Goal: Task Accomplishment & Management: Manage account settings

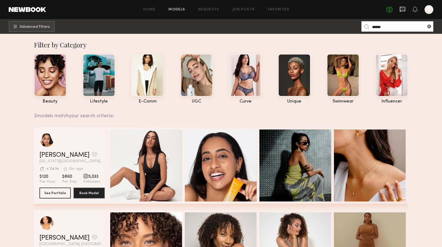
click at [403, 12] on icon at bounding box center [403, 9] width 6 height 6
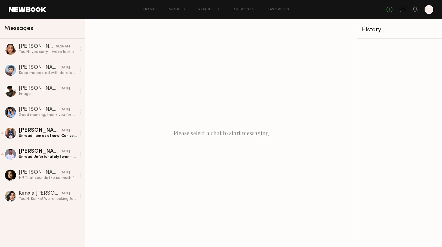
click at [241, 12] on div "Home Models Requests Job Posts Favorites Sign Out No fees up to $5,000 S" at bounding box center [240, 9] width 388 height 9
click at [253, 8] on link "Job Posts" at bounding box center [244, 10] width 23 height 4
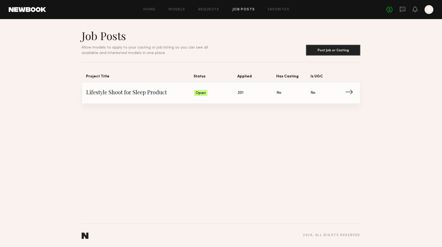
click at [353, 90] on span "→" at bounding box center [350, 93] width 11 height 8
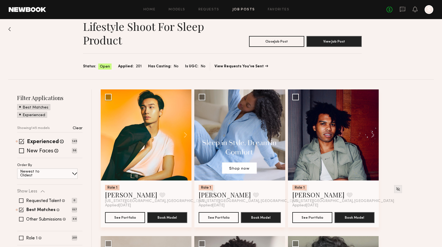
scroll to position [21, 0]
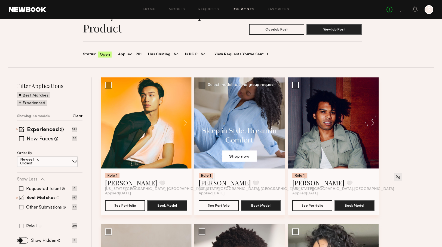
click at [250, 119] on div at bounding box center [240, 122] width 91 height 91
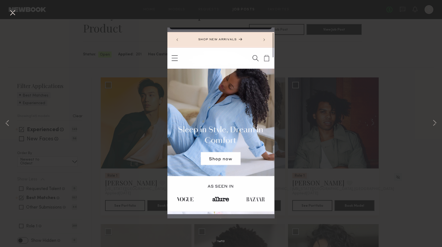
click at [296, 88] on div "1 of 13" at bounding box center [221, 123] width 442 height 247
click at [152, 133] on div "1 of 13" at bounding box center [221, 123] width 442 height 247
click at [15, 16] on button at bounding box center [12, 13] width 9 height 10
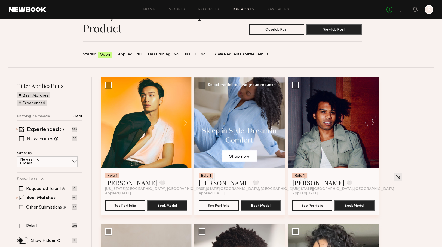
click at [214, 185] on link "Sara A." at bounding box center [225, 182] width 52 height 9
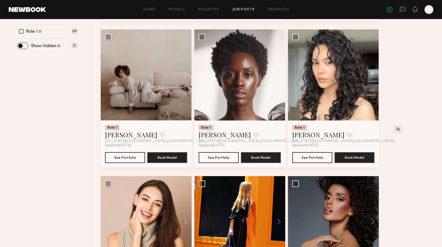
scroll to position [220, 0]
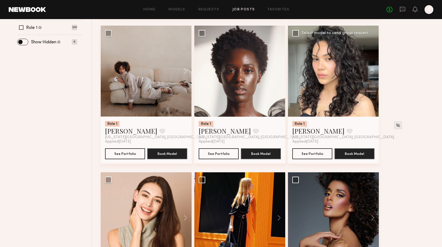
click at [342, 88] on div at bounding box center [333, 71] width 91 height 91
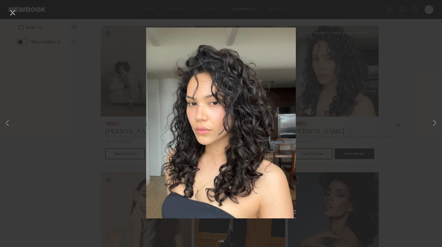
click at [342, 88] on div "1 of 8" at bounding box center [221, 123] width 442 height 247
click at [14, 12] on button at bounding box center [12, 13] width 9 height 10
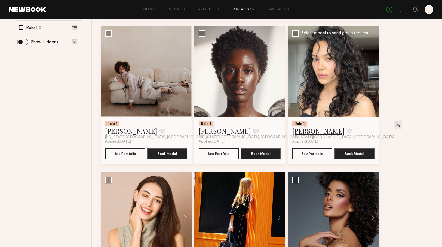
click at [296, 130] on link "Cindy G." at bounding box center [319, 130] width 52 height 9
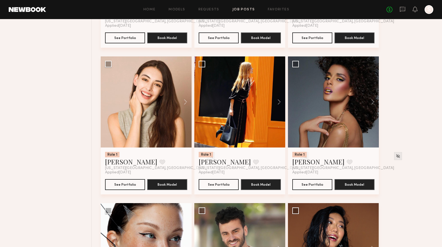
scroll to position [337, 0]
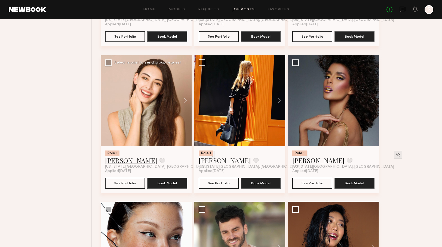
click at [128, 162] on link "Maxine H." at bounding box center [131, 160] width 52 height 9
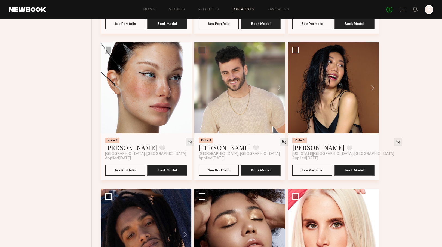
scroll to position [499, 0]
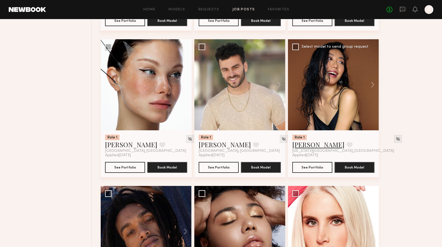
click at [306, 147] on link "Meghan N." at bounding box center [319, 144] width 52 height 9
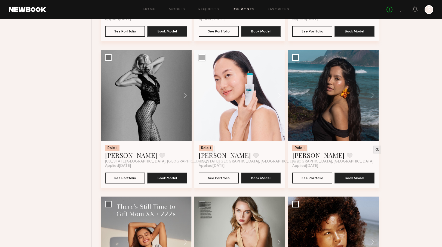
scroll to position [1079, 0]
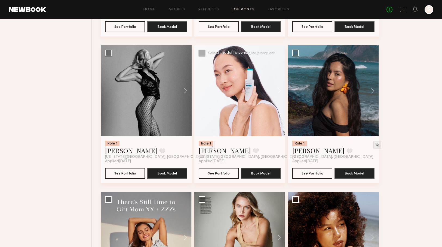
click at [206, 153] on link "Sandra Z." at bounding box center [225, 150] width 52 height 9
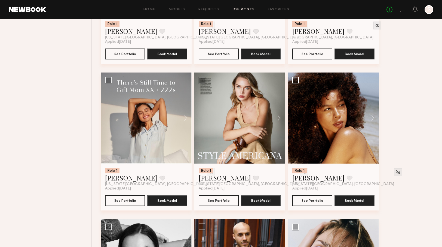
scroll to position [1203, 0]
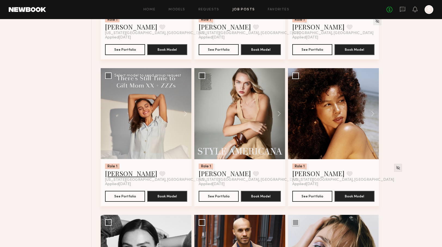
click at [119, 175] on link "Sophia R." at bounding box center [131, 173] width 52 height 9
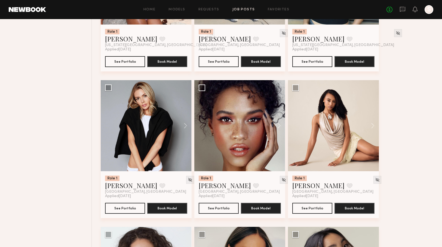
scroll to position [2365, 0]
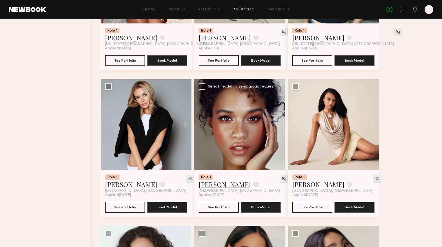
click at [218, 187] on link "Alexandra W." at bounding box center [225, 184] width 52 height 9
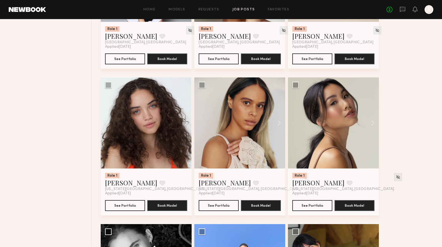
scroll to position [2515, 0]
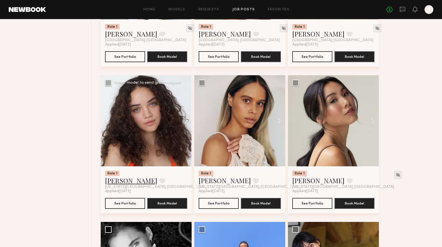
click at [120, 184] on link "Kaitlyn J." at bounding box center [131, 180] width 52 height 9
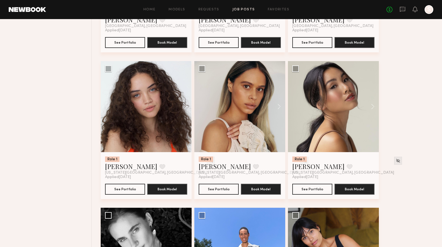
scroll to position [2535, 0]
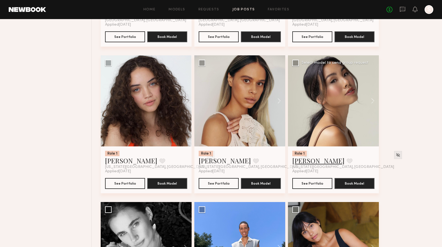
click at [307, 165] on link "Cindy N." at bounding box center [319, 160] width 52 height 9
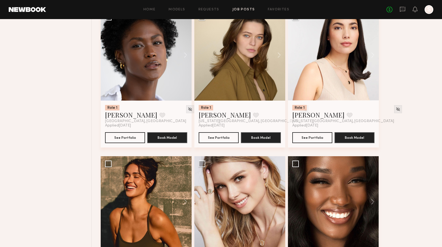
scroll to position [3173, 0]
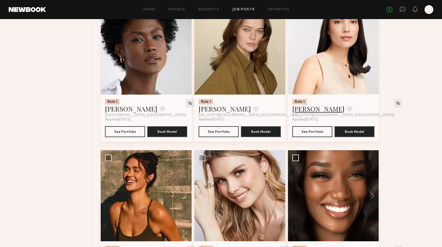
click at [301, 111] on link "Yesenia L." at bounding box center [319, 108] width 52 height 9
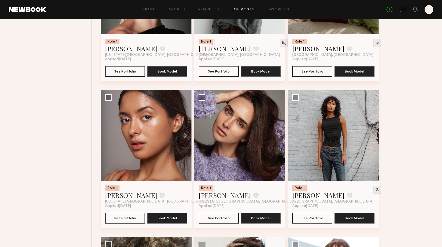
scroll to position [3686, 0]
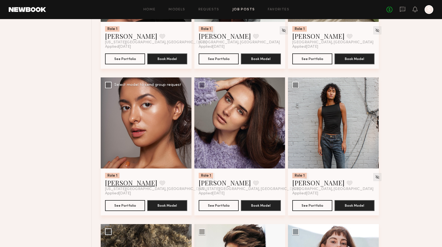
click at [126, 187] on link "Annette W." at bounding box center [131, 182] width 52 height 9
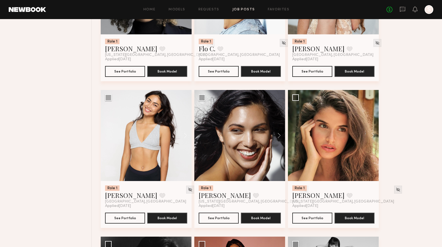
scroll to position [3981, 0]
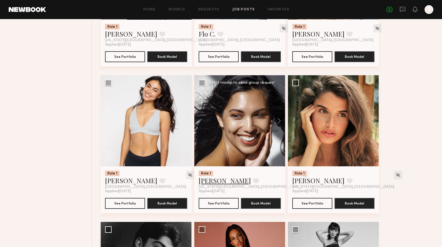
click at [216, 185] on link "Giselle P." at bounding box center [225, 180] width 52 height 9
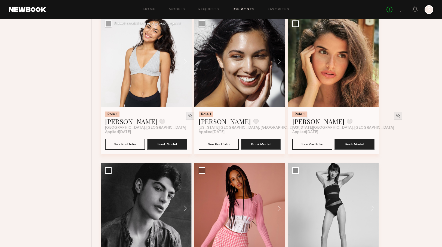
scroll to position [4038, 0]
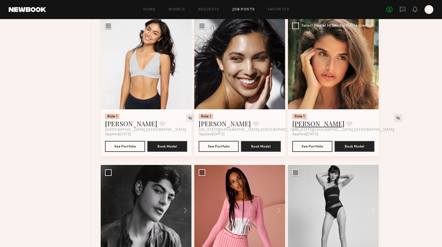
click at [313, 128] on link "Manuela G." at bounding box center [319, 123] width 52 height 9
click at [213, 128] on link "Giselle P." at bounding box center [225, 123] width 52 height 9
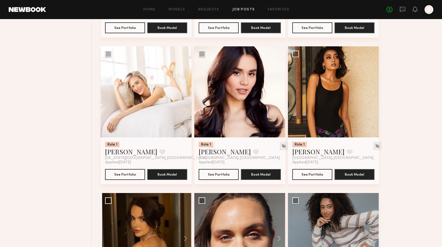
scroll to position [5037, 0]
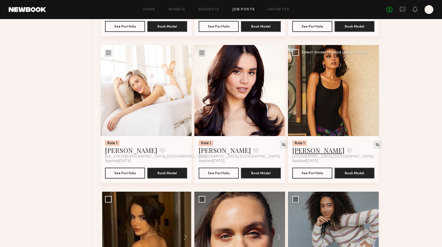
click at [313, 154] on link "Ghazal G." at bounding box center [319, 150] width 52 height 9
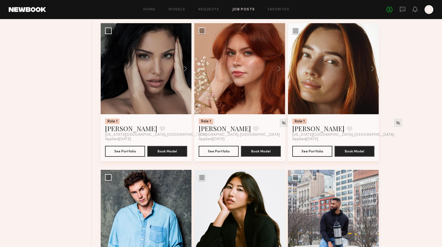
scroll to position [5357, 0]
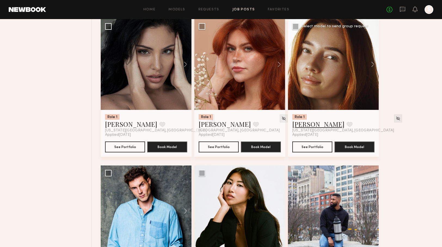
click at [307, 127] on link "Janna E." at bounding box center [319, 124] width 52 height 9
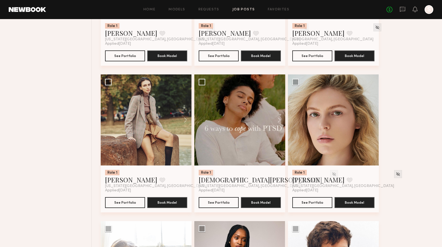
scroll to position [1681, 0]
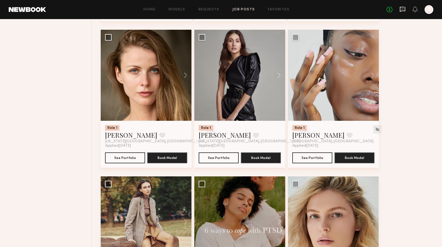
click at [404, 11] on icon at bounding box center [402, 9] width 5 height 5
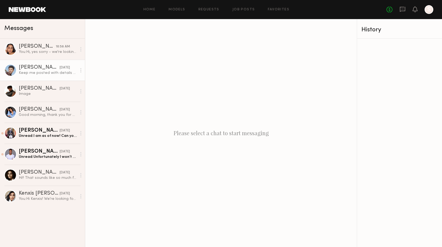
click at [37, 70] on div "Keep me posted with details when available. Looking forward to working with you." at bounding box center [48, 72] width 58 height 5
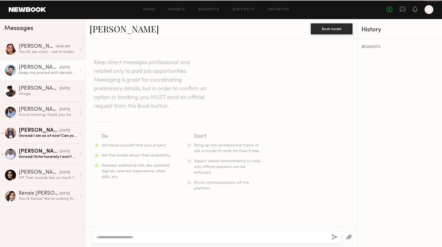
scroll to position [263, 0]
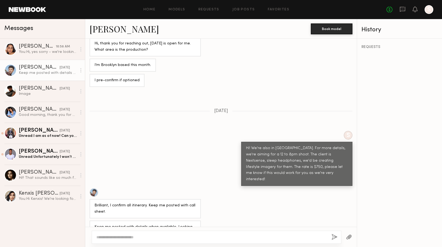
click at [110, 30] on link "Vincent T." at bounding box center [124, 29] width 69 height 12
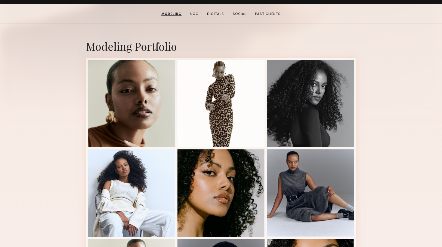
scroll to position [322, 0]
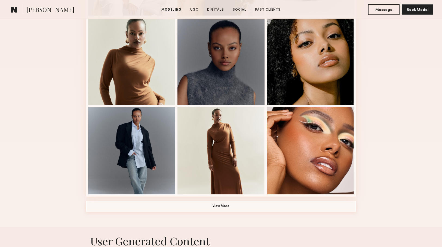
click at [226, 206] on button "View More" at bounding box center [221, 206] width 270 height 11
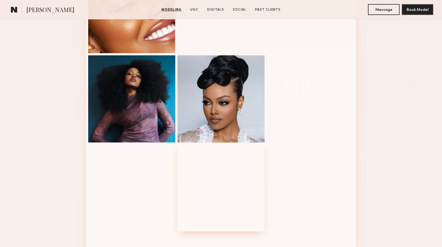
scroll to position [581, 0]
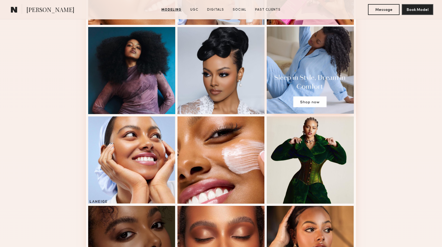
click at [313, 57] on div at bounding box center [310, 69] width 87 height 87
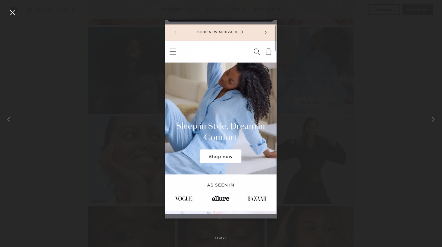
click at [317, 97] on div at bounding box center [221, 119] width 442 height 221
click at [347, 94] on div at bounding box center [221, 119] width 442 height 221
click at [13, 9] on div at bounding box center [12, 12] width 9 height 9
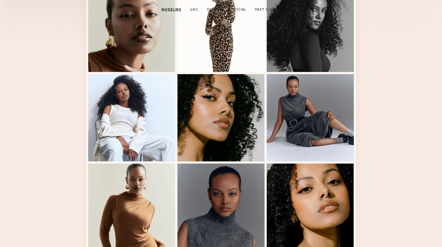
scroll to position [0, 0]
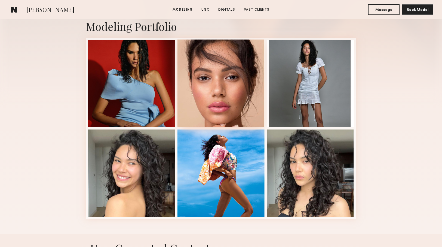
scroll to position [122, 0]
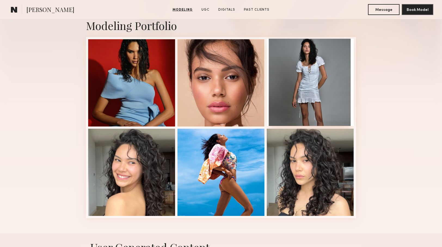
click at [298, 77] on div at bounding box center [310, 82] width 87 height 87
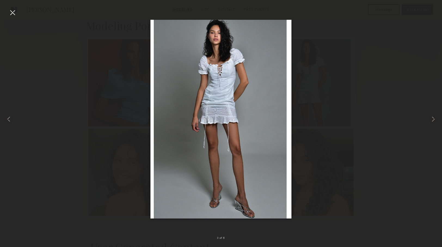
click at [15, 14] on div at bounding box center [12, 12] width 9 height 9
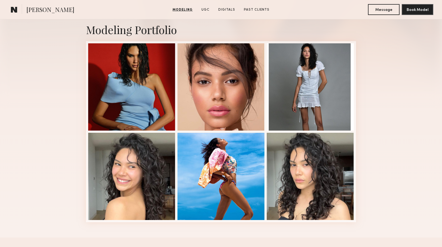
scroll to position [122, 0]
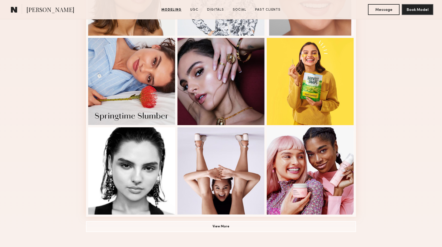
scroll to position [304, 0]
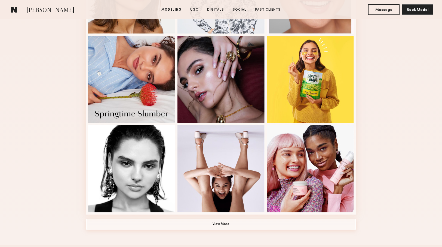
click at [226, 223] on button "View More" at bounding box center [221, 224] width 270 height 11
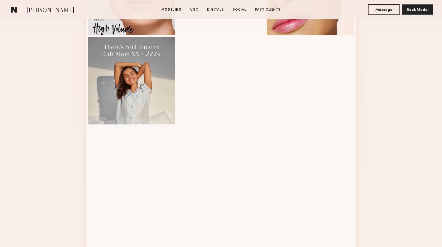
scroll to position [580, 0]
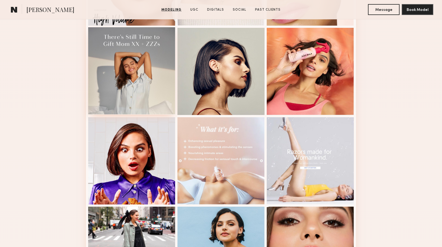
click at [135, 78] on div at bounding box center [131, 70] width 87 height 87
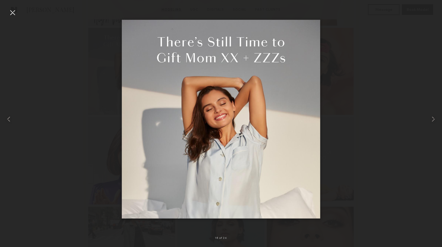
click at [11, 13] on div at bounding box center [12, 12] width 9 height 9
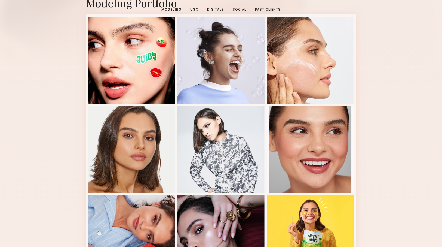
scroll to position [0, 0]
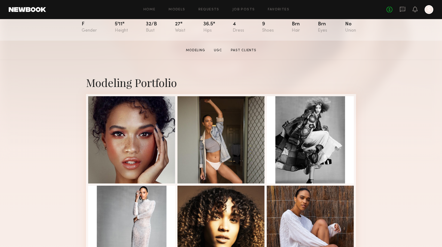
scroll to position [111, 0]
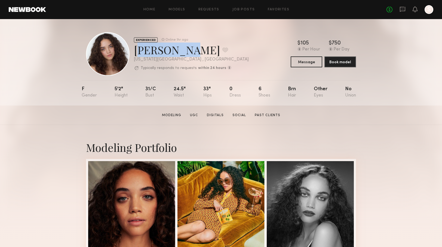
drag, startPoint x: 175, startPoint y: 53, endPoint x: 136, endPoint y: 53, distance: 39.2
click at [136, 53] on div "Kaitlyn J. Favorite" at bounding box center [191, 50] width 115 height 14
copy div "Kaitlyn J"
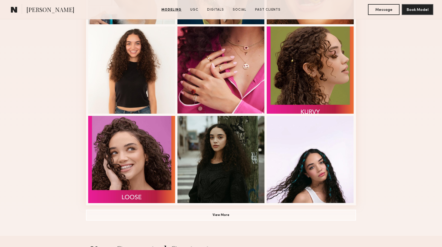
scroll to position [317, 0]
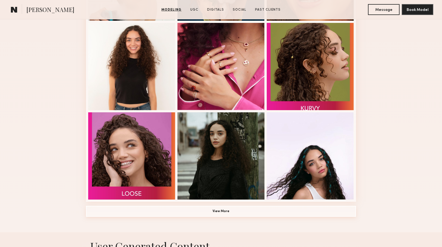
click at [227, 212] on button "View More" at bounding box center [221, 211] width 270 height 11
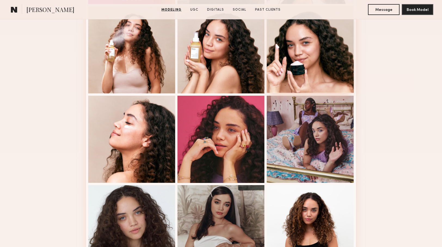
scroll to position [480, 0]
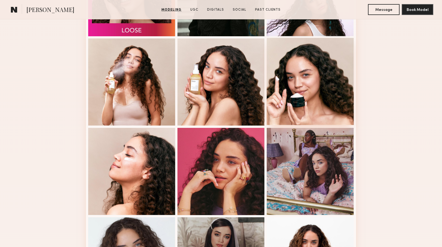
click at [321, 84] on div at bounding box center [310, 81] width 87 height 87
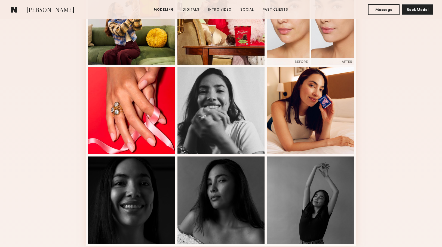
scroll to position [348, 0]
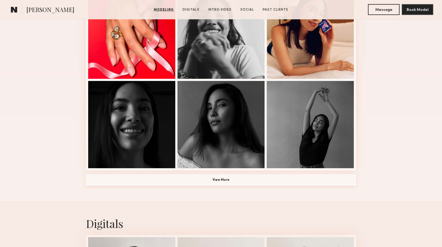
click at [202, 180] on button "View More" at bounding box center [221, 179] width 270 height 11
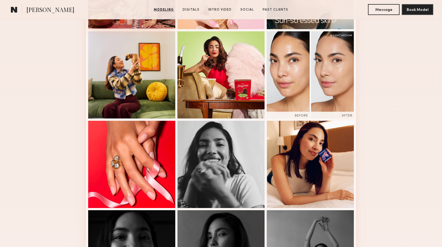
scroll to position [219, 0]
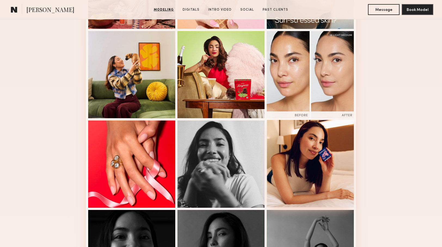
click at [298, 134] on div at bounding box center [310, 163] width 87 height 87
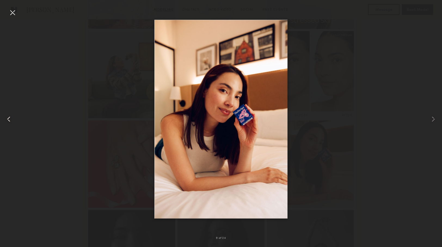
click at [11, 17] on div at bounding box center [9, 119] width 18 height 221
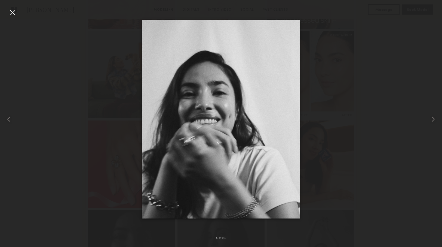
click at [16, 9] on div at bounding box center [12, 12] width 9 height 9
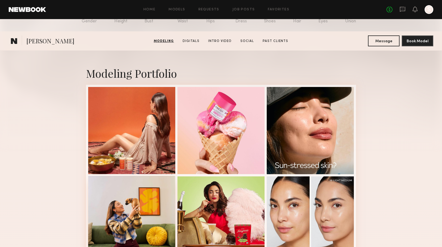
scroll to position [0, 0]
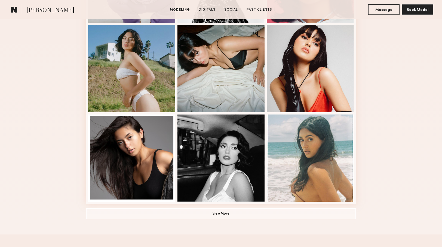
scroll to position [323, 0]
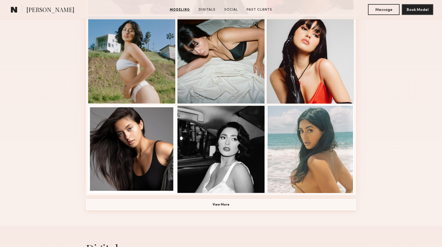
click at [214, 199] on button "View More" at bounding box center [221, 204] width 270 height 11
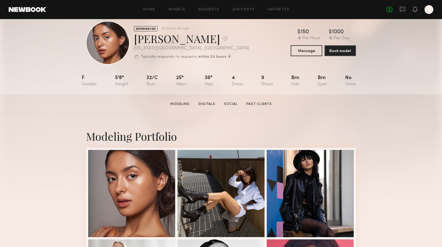
scroll to position [18, 0]
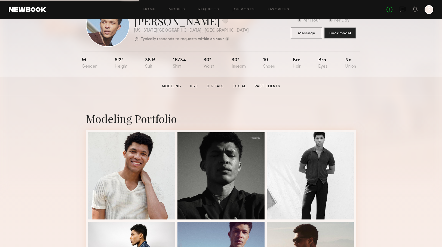
scroll to position [78, 0]
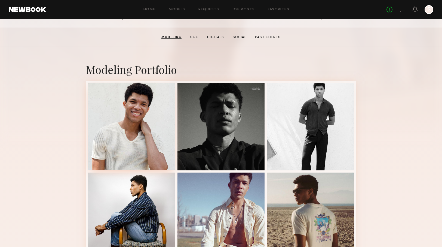
click at [155, 121] on div at bounding box center [131, 126] width 87 height 87
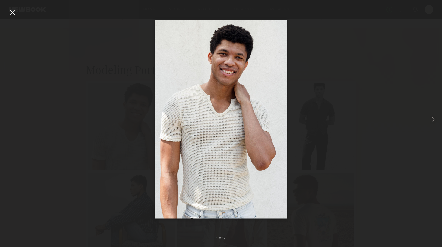
click at [15, 14] on div at bounding box center [12, 12] width 9 height 9
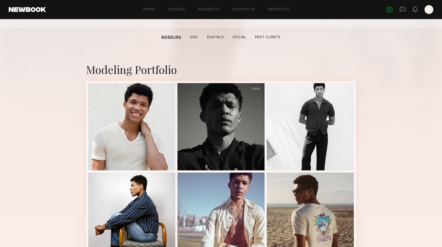
scroll to position [0, 0]
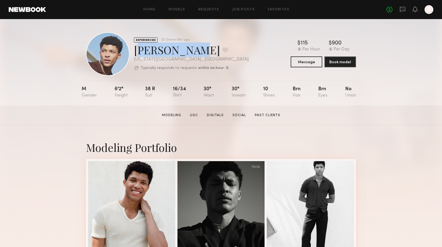
drag, startPoint x: 185, startPoint y: 55, endPoint x: 136, endPoint y: 53, distance: 49.1
click at [136, 53] on div "Vincent T. Favorite" at bounding box center [191, 50] width 115 height 14
copy div "Vincent T."
click at [74, 71] on div "EXPERIENCED Online 13hr ago Vincent T. Favorite New York City , NY Typically re…" at bounding box center [221, 62] width 442 height 86
click at [405, 9] on icon at bounding box center [403, 9] width 6 height 6
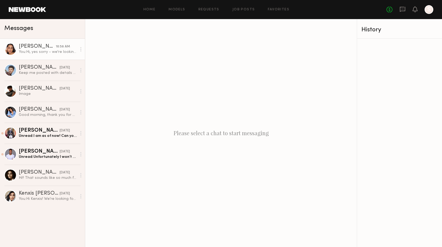
click at [48, 45] on div "Alysha H." at bounding box center [37, 46] width 37 height 5
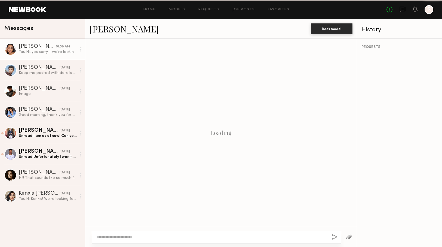
scroll to position [142, 0]
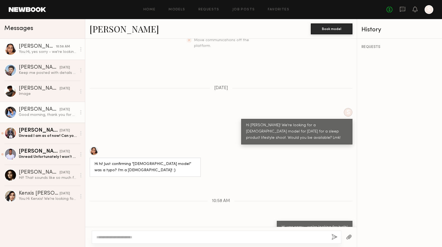
click at [41, 110] on div "Leonela M." at bounding box center [39, 109] width 41 height 5
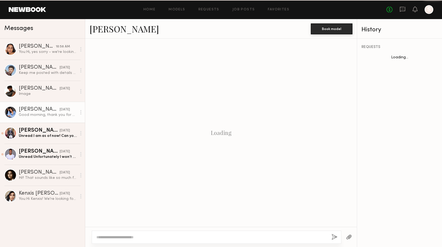
scroll to position [213, 0]
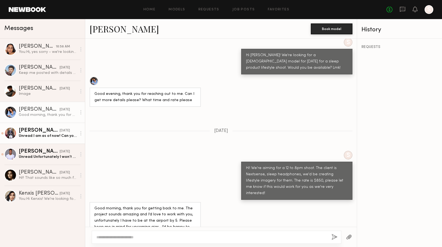
click at [48, 128] on div "Matt W." at bounding box center [39, 130] width 41 height 5
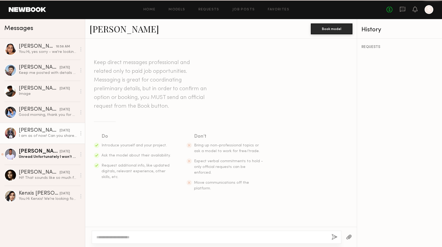
scroll to position [110, 0]
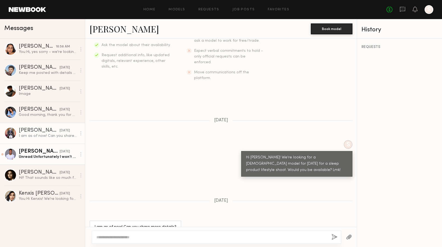
click at [37, 155] on div "Unread: Unfortunately I won’t be available that date" at bounding box center [48, 156] width 58 height 5
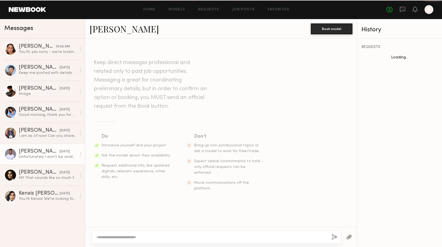
scroll to position [69, 0]
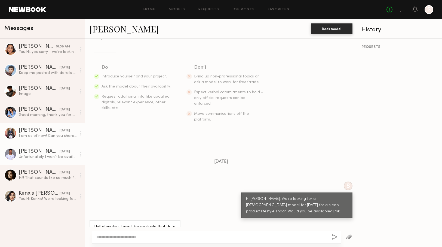
click at [30, 137] on div "I am as of now! Can you share more details?" at bounding box center [48, 135] width 58 height 5
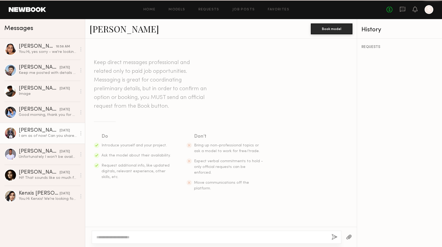
scroll to position [110, 0]
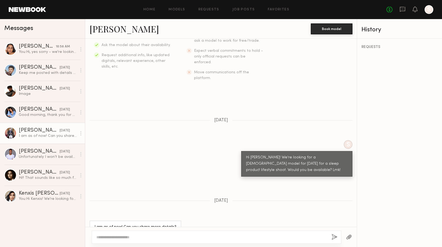
click at [110, 30] on link "Matt W." at bounding box center [124, 29] width 69 height 12
